Goal: Information Seeking & Learning: Learn about a topic

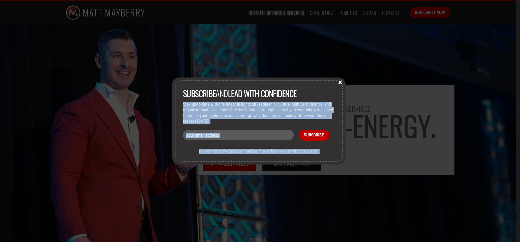
click at [338, 80] on div "Subscribe and lead with Confidence Stay up-to-date with the latest insights on …" at bounding box center [258, 120] width 173 height 87
click at [342, 80] on button "×" at bounding box center [340, 81] width 8 height 5
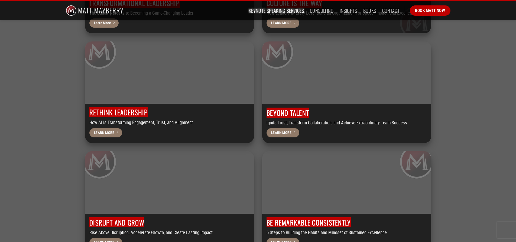
scroll to position [1463, 0]
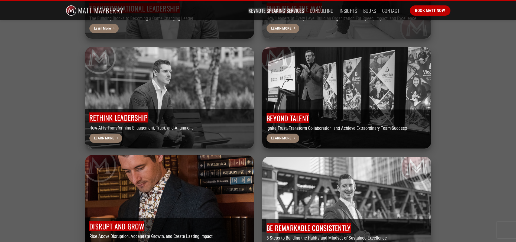
click at [106, 242] on span "Learn More" at bounding box center [104, 246] width 20 height 6
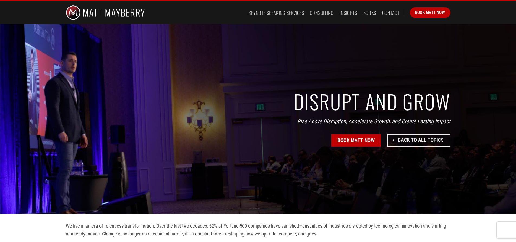
click at [140, 16] on img at bounding box center [105, 12] width 79 height 23
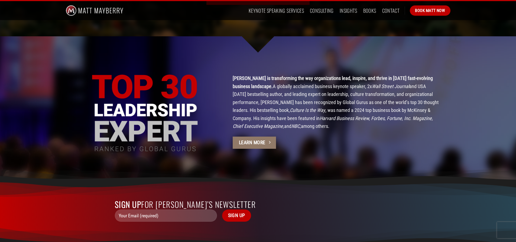
scroll to position [1479, 0]
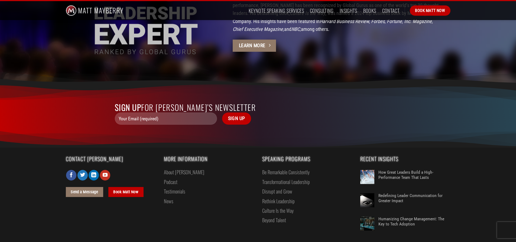
click at [179, 167] on link "About [PERSON_NAME]" at bounding box center [184, 171] width 40 height 9
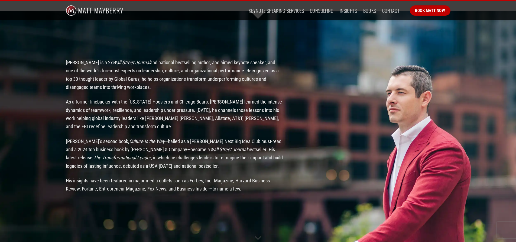
scroll to position [542, 0]
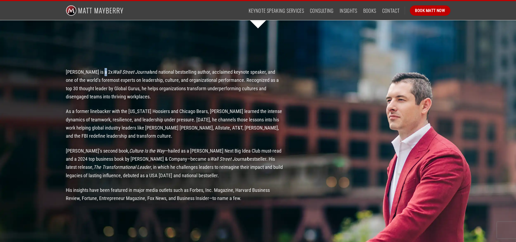
click at [101, 71] on p "Matt Mayberry is a 2x Wall Street Journal and national bestselling author, accl…" at bounding box center [175, 84] width 218 height 33
drag, startPoint x: 106, startPoint y: 71, endPoint x: 208, endPoint y: 70, distance: 101.1
click at [208, 70] on p "Matt Mayberry is a 2x Wall Street Journal and national bestselling author, accl…" at bounding box center [175, 84] width 218 height 33
copy p "x Wall Street Journal and national bestselling author"
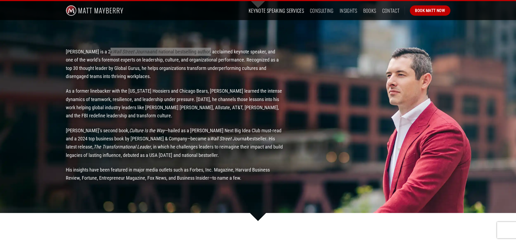
scroll to position [515, 0]
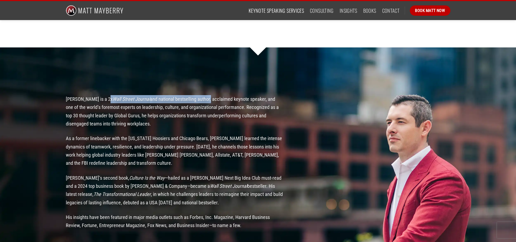
click at [288, 11] on link "Keynote Speaking Services" at bounding box center [276, 11] width 55 height 10
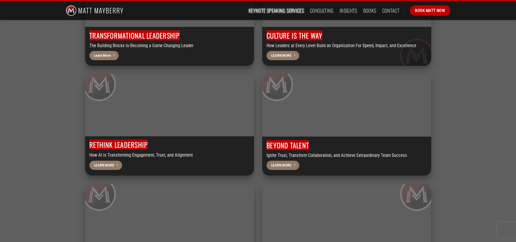
scroll to position [1463, 0]
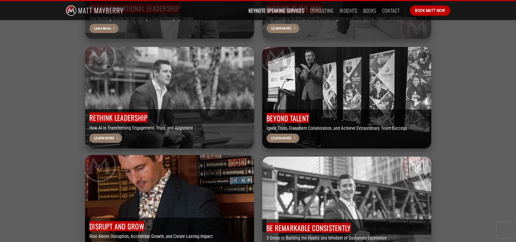
click at [170, 159] on div at bounding box center [169, 206] width 169 height 102
click at [105, 242] on span "Learn More" at bounding box center [104, 246] width 20 height 6
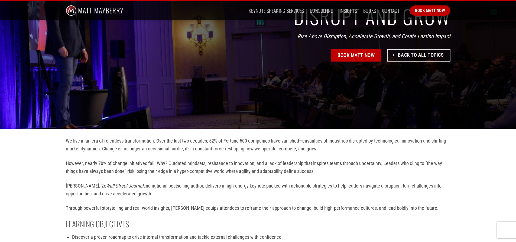
scroll to position [54, 0]
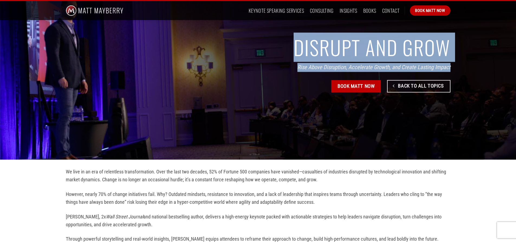
drag, startPoint x: 297, startPoint y: 50, endPoint x: 450, endPoint y: 64, distance: 153.4
click at [450, 64] on div "DISRUPT AND GROW Rise Above Disruption, Accelerate Growth, and Create Lasting I…" at bounding box center [289, 66] width 322 height 57
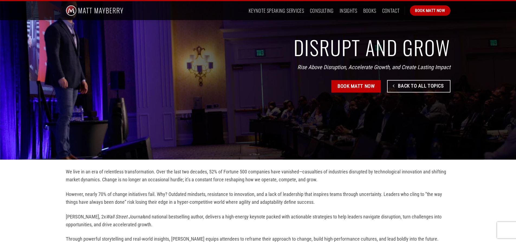
drag, startPoint x: 341, startPoint y: 40, endPoint x: 115, endPoint y: 174, distance: 262.6
click at [115, 174] on p "We live in an era of relentless transformation. Over the last two decades, 52% …" at bounding box center [258, 176] width 385 height 16
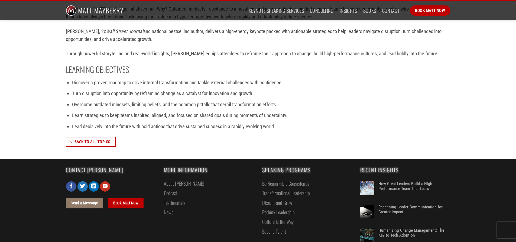
scroll to position [244, 0]
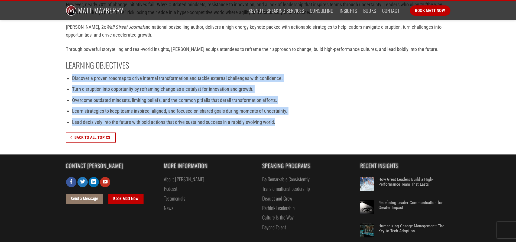
drag, startPoint x: 71, startPoint y: 76, endPoint x: 285, endPoint y: 126, distance: 219.7
click at [285, 126] on ul "Discover a proven roadmap to drive internal transformation and tackle external …" at bounding box center [258, 100] width 385 height 52
copy ul "Discover a proven roadmap to drive internal transformation and tackle external …"
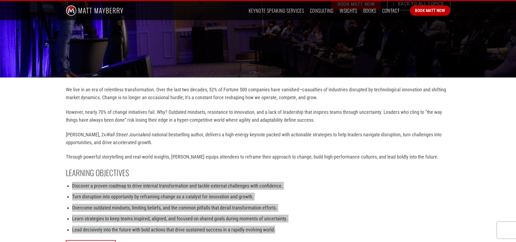
scroll to position [54, 0]
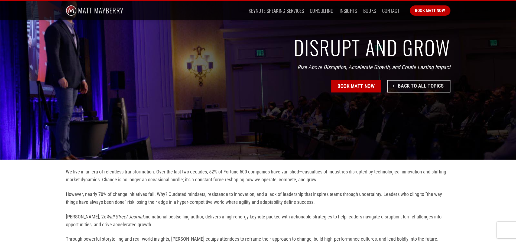
click at [115, 10] on img at bounding box center [95, 10] width 58 height 19
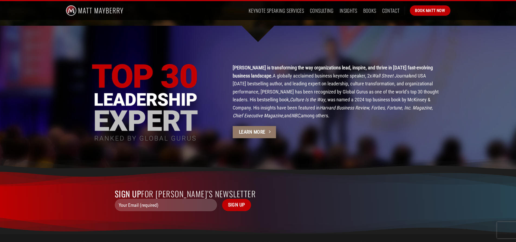
scroll to position [1479, 0]
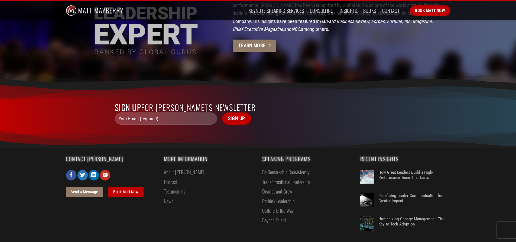
click at [176, 167] on link "About [PERSON_NAME]" at bounding box center [184, 171] width 40 height 9
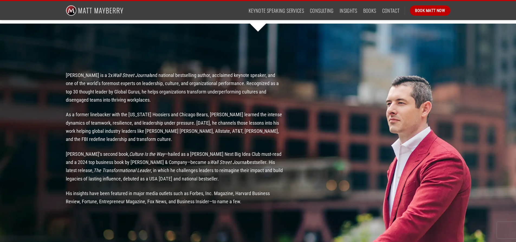
scroll to position [542, 0]
